Goal: Information Seeking & Learning: Learn about a topic

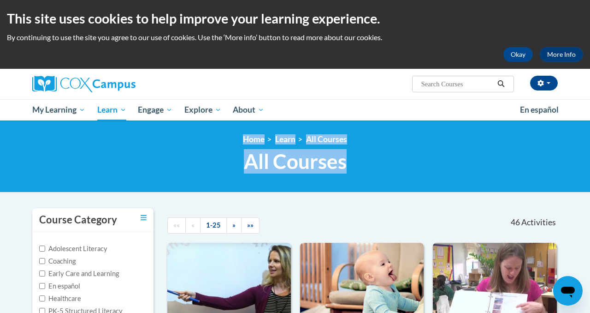
drag, startPoint x: 234, startPoint y: 67, endPoint x: 347, endPoint y: 112, distance: 122.1
click at [347, 120] on div "<en>Home</en><fr>Accueil</fr><de>Zuhause</de><it>Casa</it><es>Casa</es><pt>Casa…" at bounding box center [295, 156] width 590 height 72
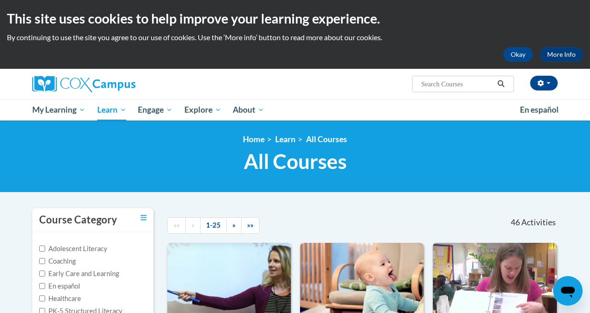
click at [330, 149] on span "All Courses" at bounding box center [295, 161] width 103 height 24
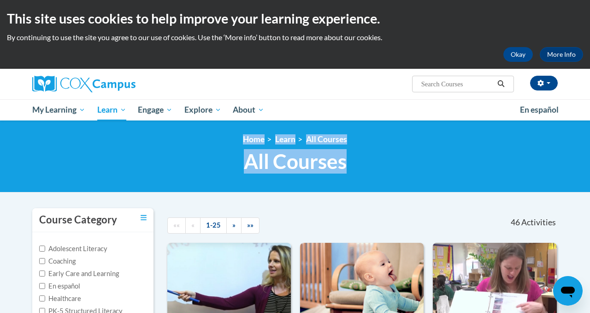
drag, startPoint x: 351, startPoint y: 102, endPoint x: 248, endPoint y: 59, distance: 111.4
click at [248, 120] on div "<en>Home</en><fr>Accueil</fr><de>Zuhause</de><it>Casa</it><es>Casa</es><pt>Casa…" at bounding box center [295, 156] width 590 height 72
click at [266, 149] on span "All Courses" at bounding box center [295, 161] width 103 height 24
drag, startPoint x: 231, startPoint y: 68, endPoint x: 345, endPoint y: 109, distance: 121.0
click at [345, 134] on div "<en>Home</en><fr>Accueil</fr><de>Zuhause</de><it>Casa</it><es>Casa</es><pt>Casa…" at bounding box center [294, 156] width 539 height 44
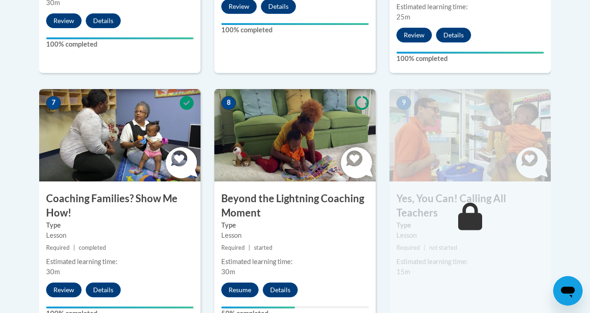
scroll to position [785, 0]
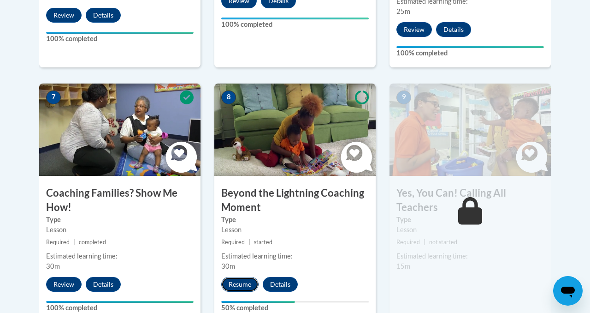
click at [242, 277] on button "Resume" at bounding box center [239, 284] width 37 height 15
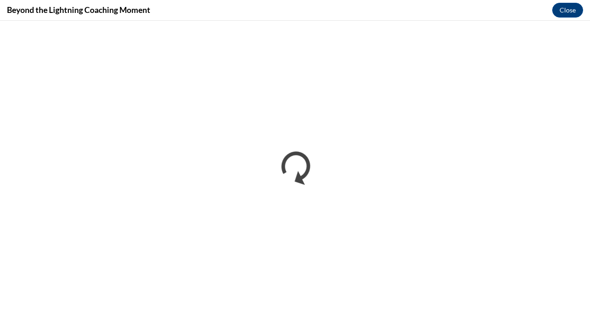
scroll to position [0, 0]
